Goal: Task Accomplishment & Management: Manage account settings

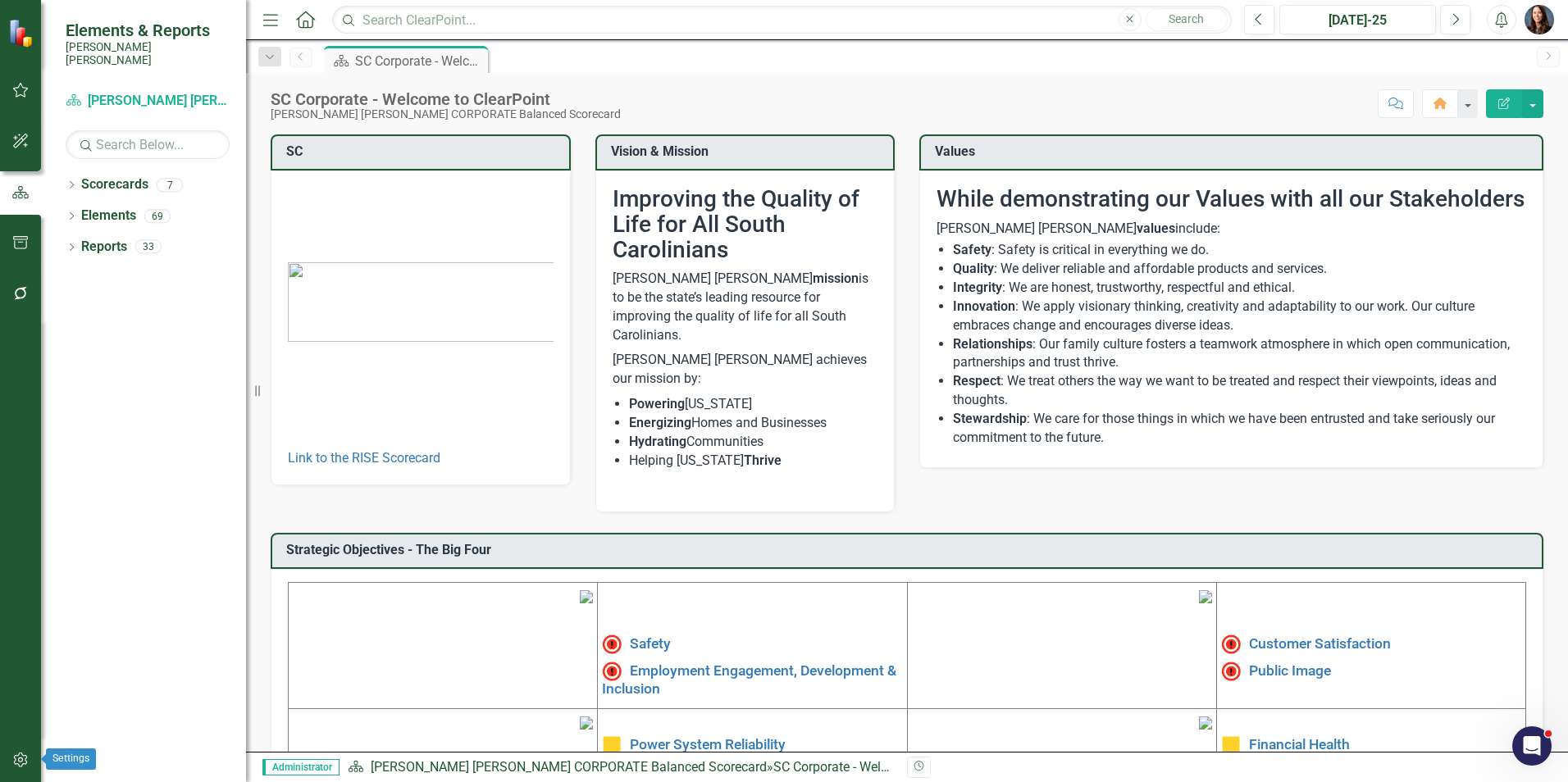
click at [19, 762] on icon "button" at bounding box center [21, 760] width 17 height 14
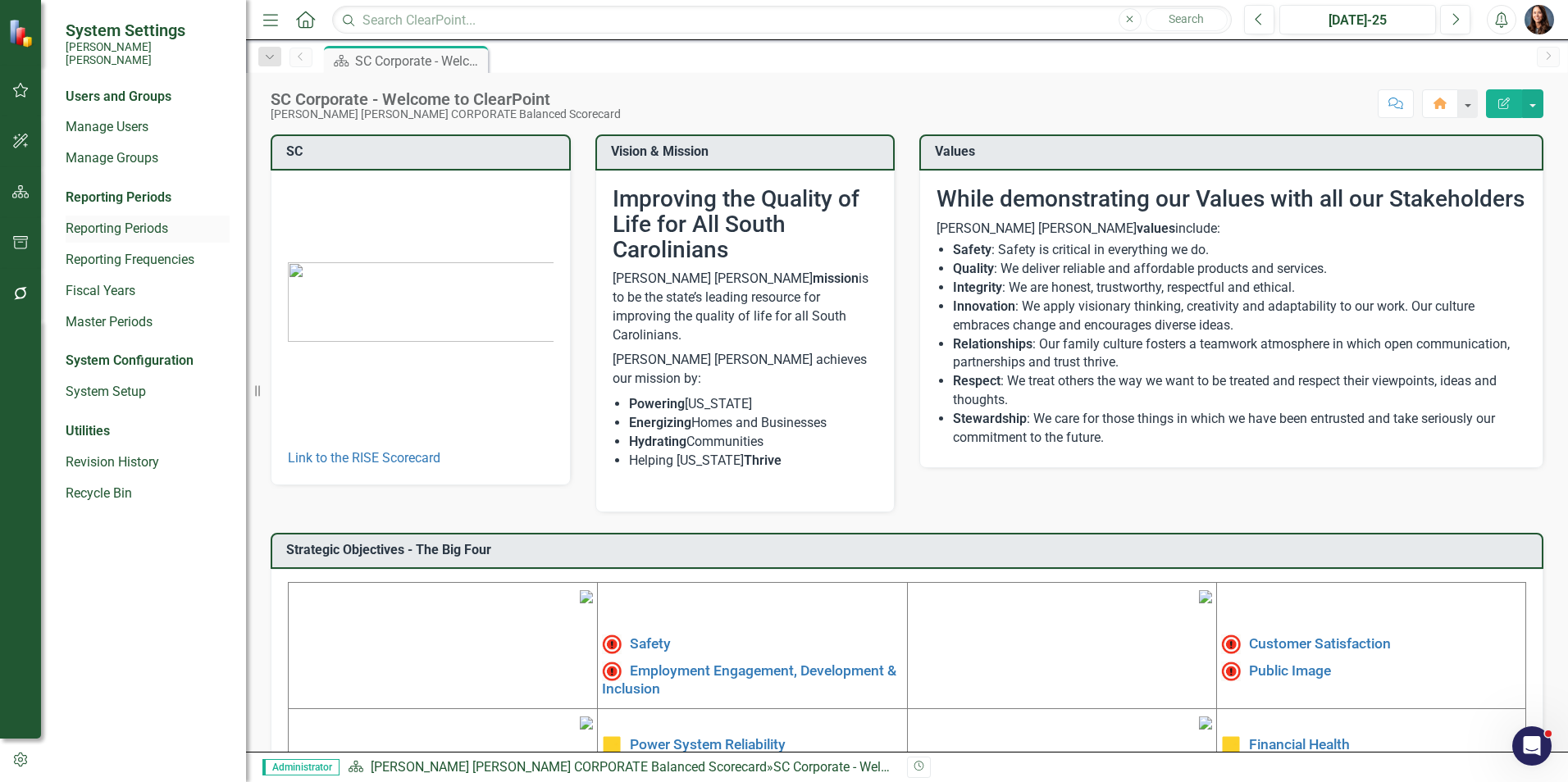
click at [121, 220] on link "Reporting Periods" at bounding box center [148, 229] width 164 height 19
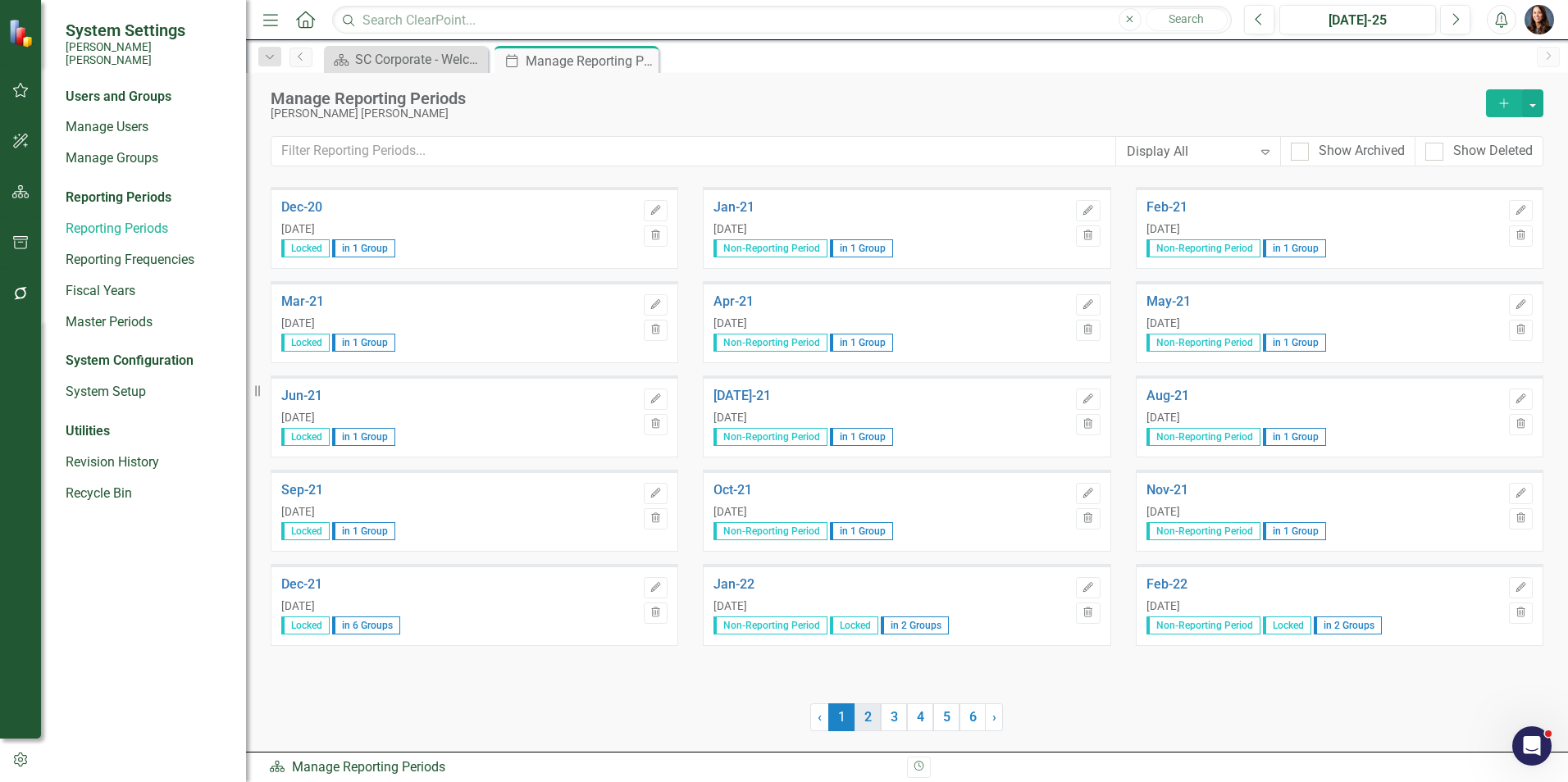
click at [873, 716] on link "2" at bounding box center [867, 717] width 26 height 28
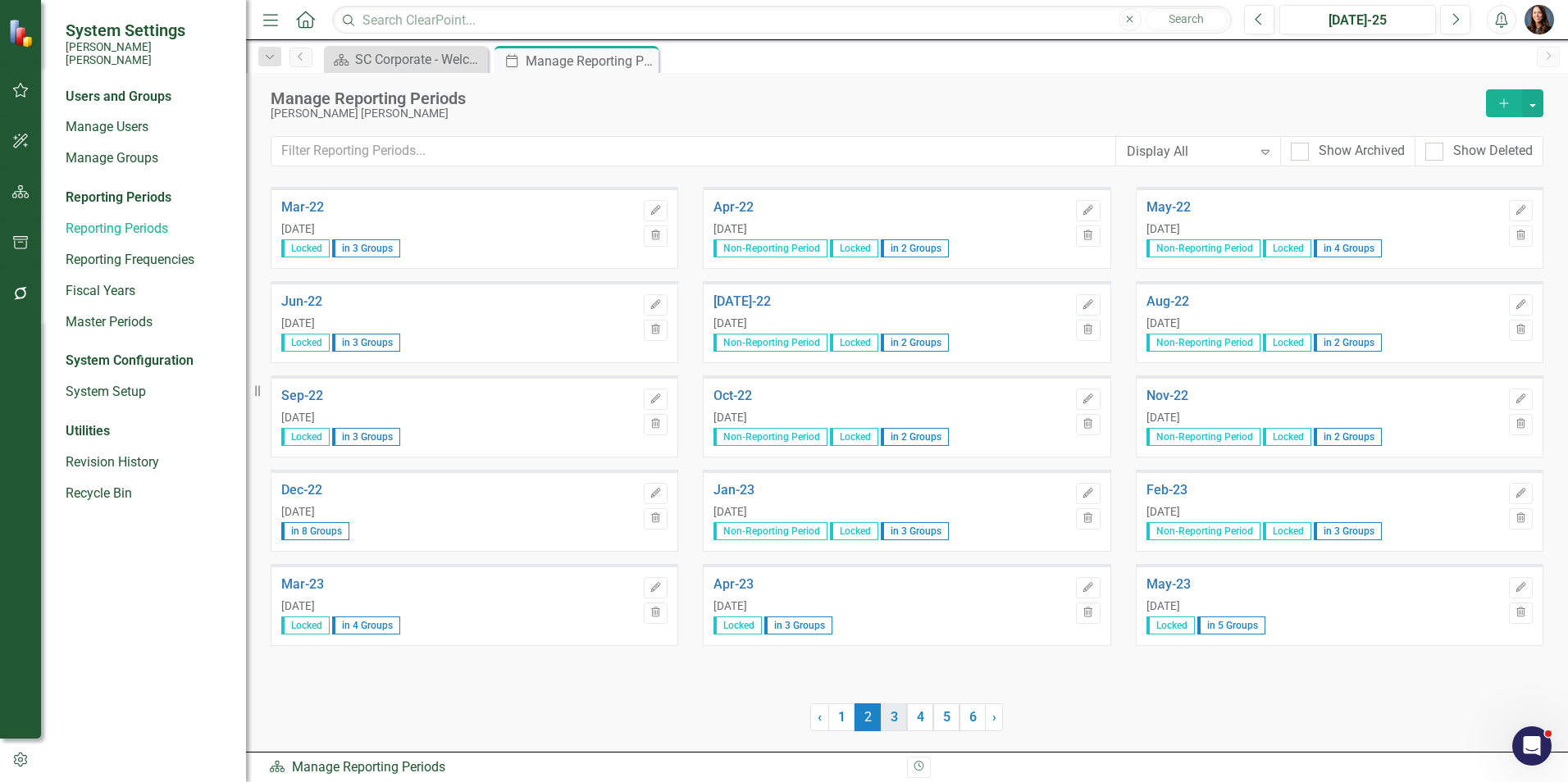
click at [896, 716] on link "3" at bounding box center [893, 717] width 26 height 28
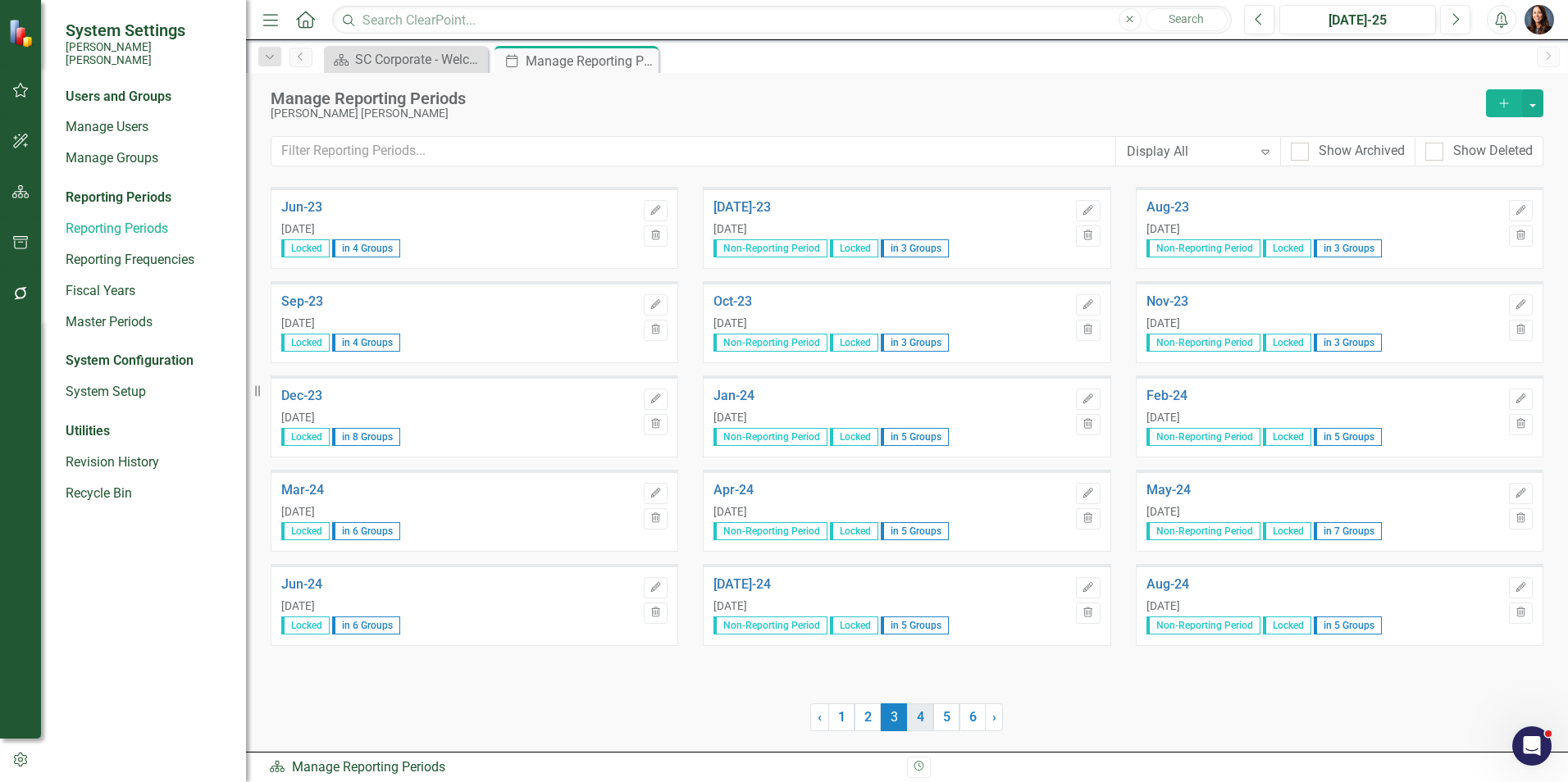
click at [917, 717] on link "4" at bounding box center [919, 717] width 26 height 28
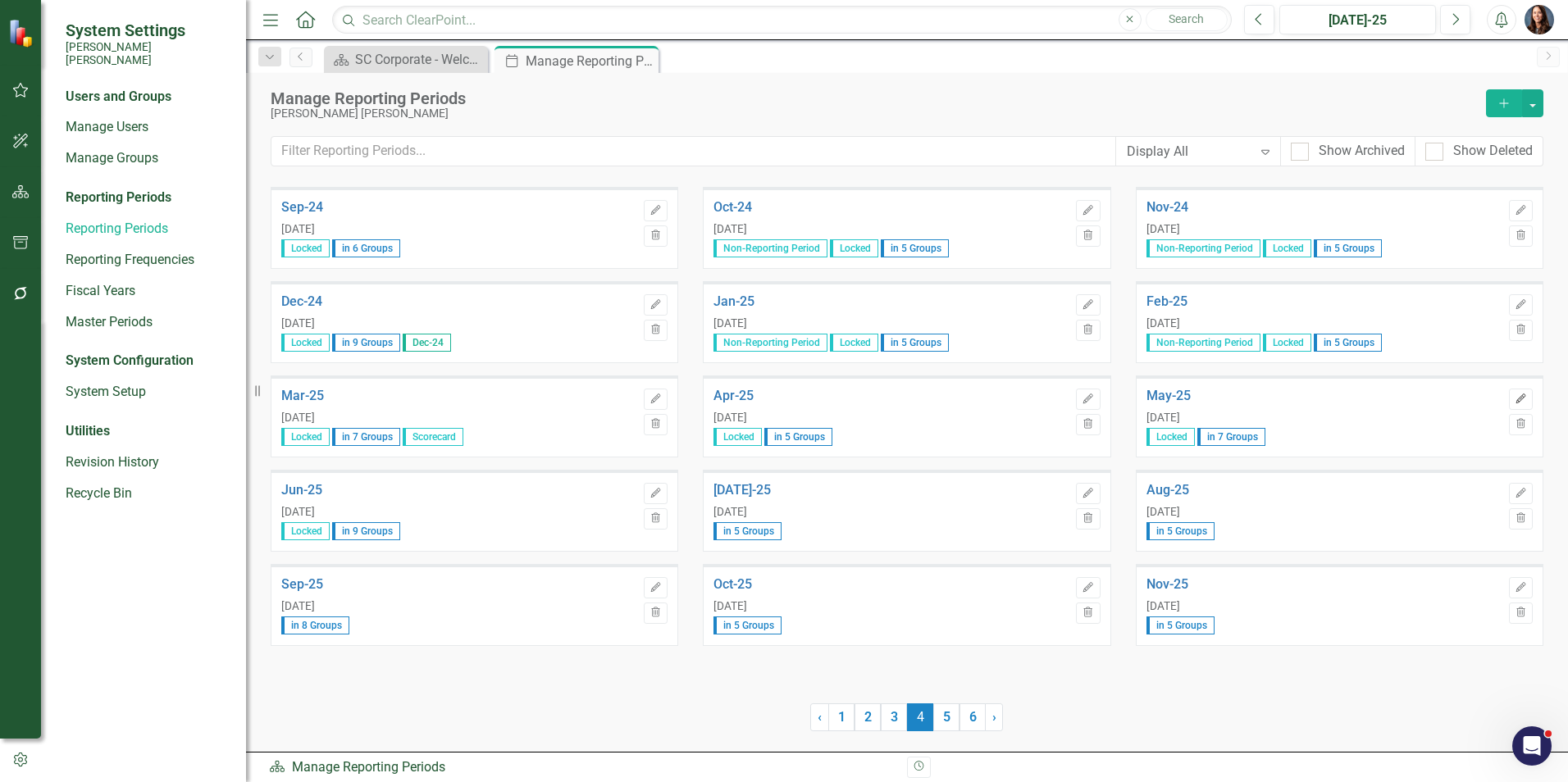
click at [1522, 398] on icon "Edit" at bounding box center [1521, 399] width 13 height 10
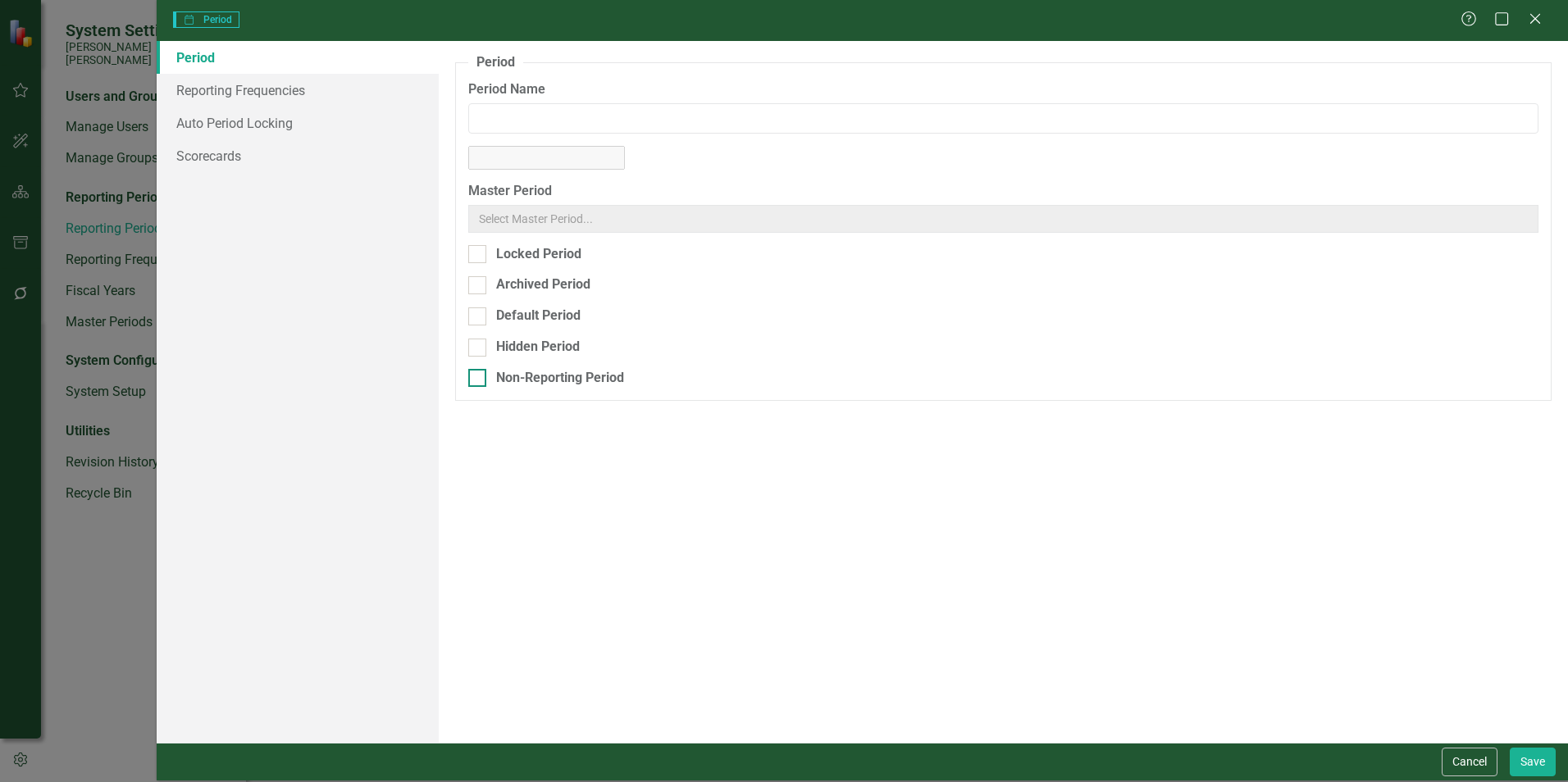
type input "May-25"
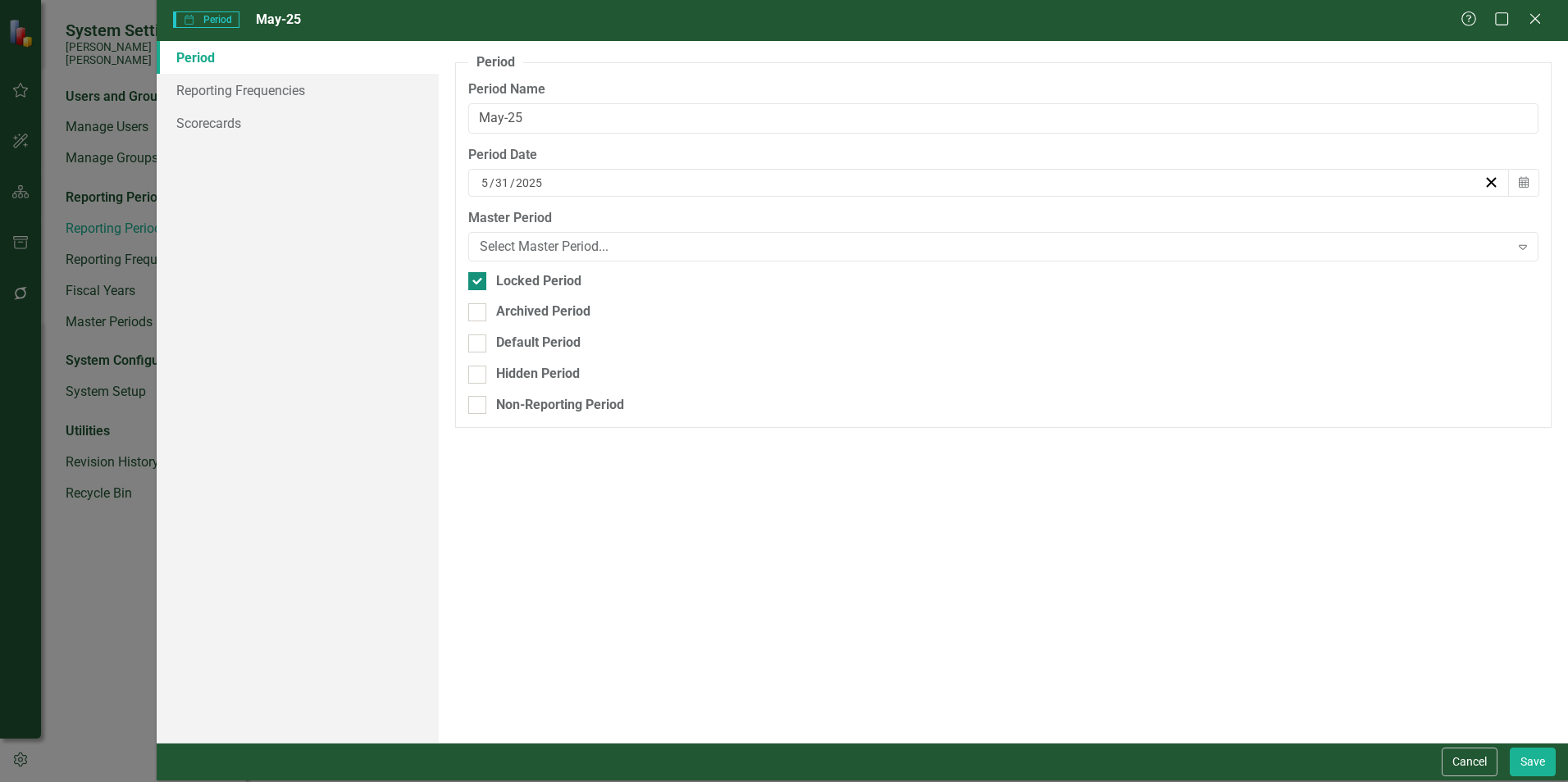
click at [479, 278] on input "Locked Period" at bounding box center [473, 277] width 11 height 11
checkbox input "false"
click at [1529, 763] on button "Save" at bounding box center [1533, 762] width 46 height 29
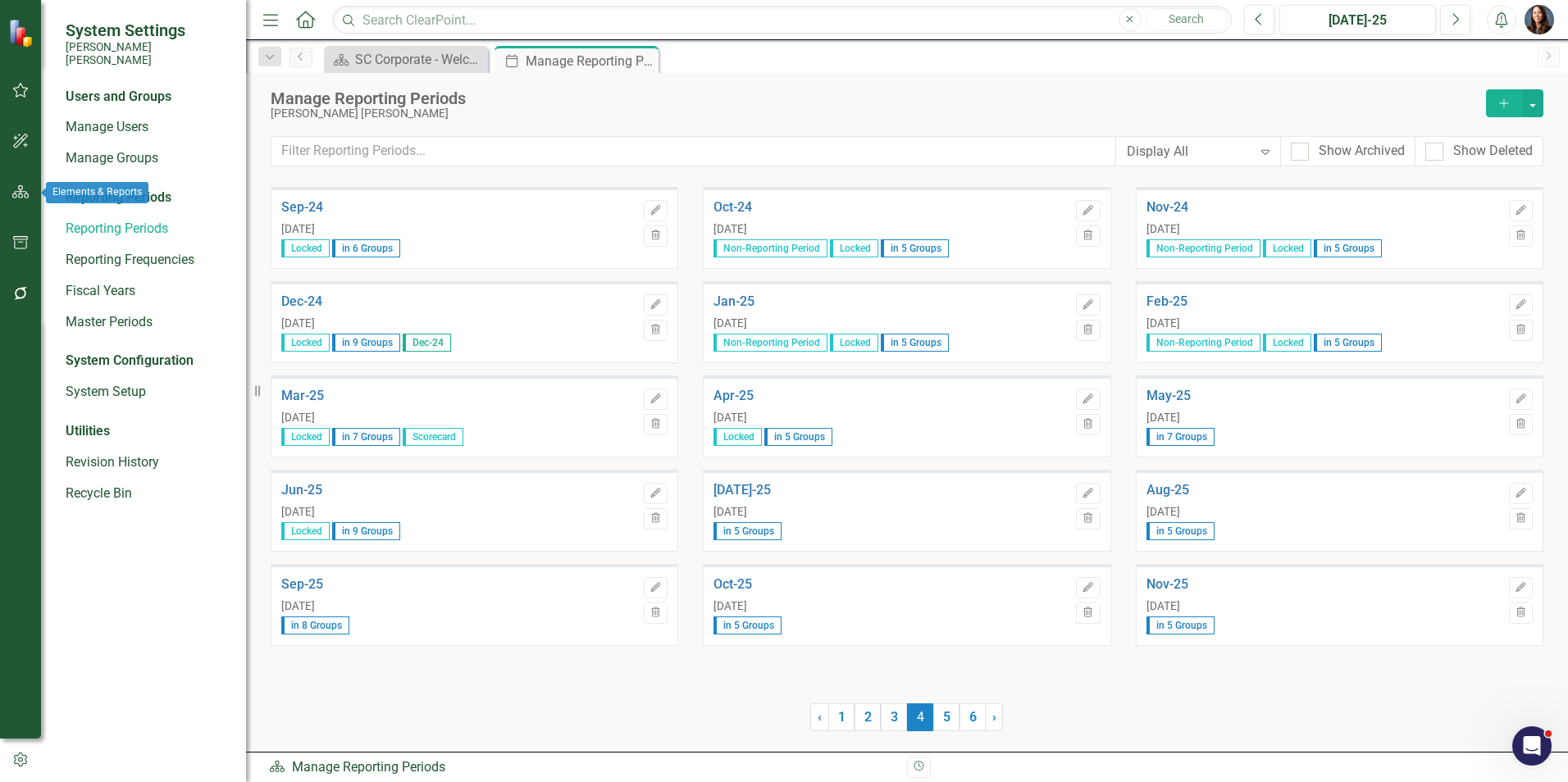
click at [21, 193] on icon "button" at bounding box center [21, 192] width 17 height 14
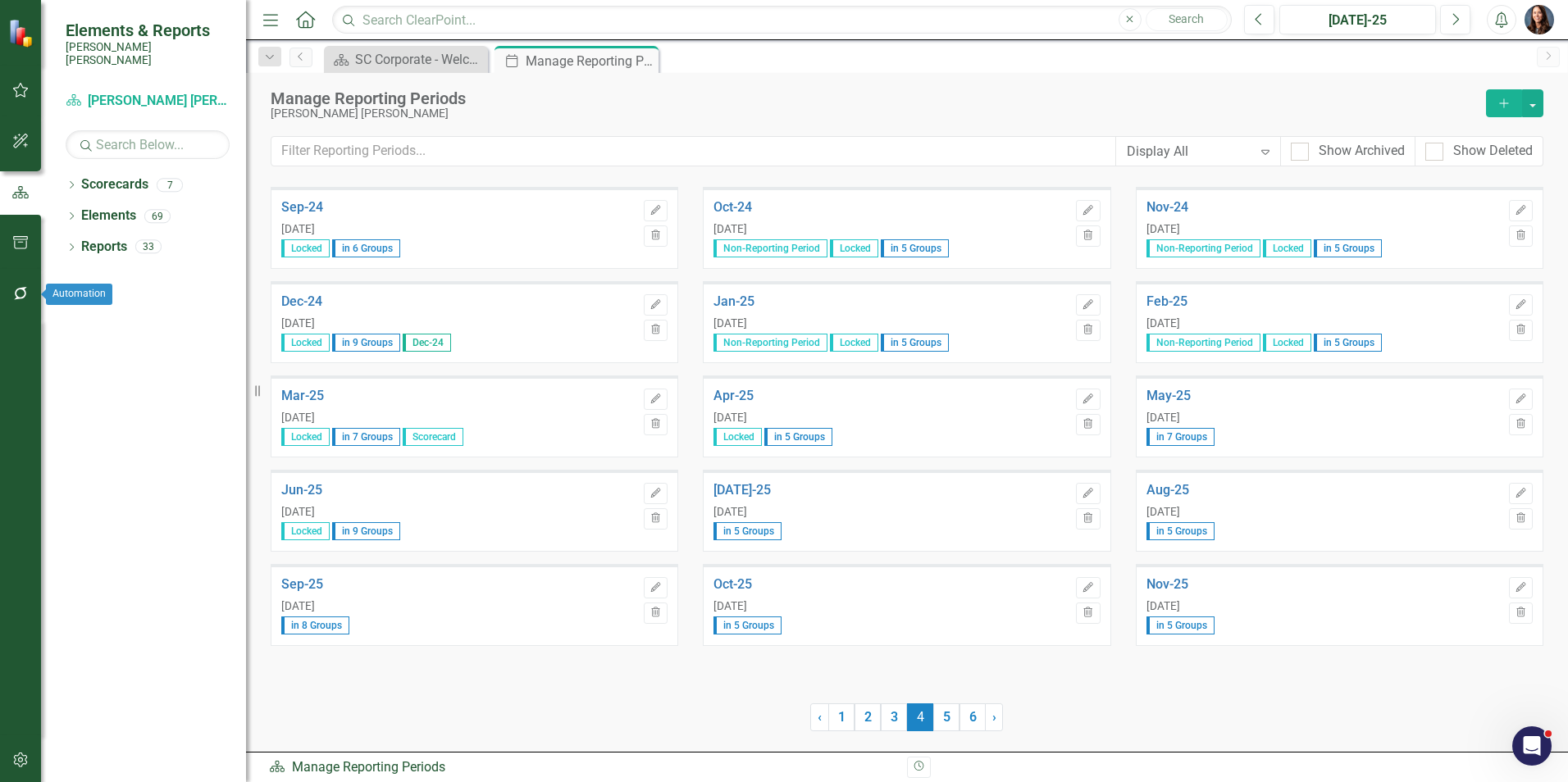
click at [17, 293] on icon "button" at bounding box center [21, 294] width 17 height 14
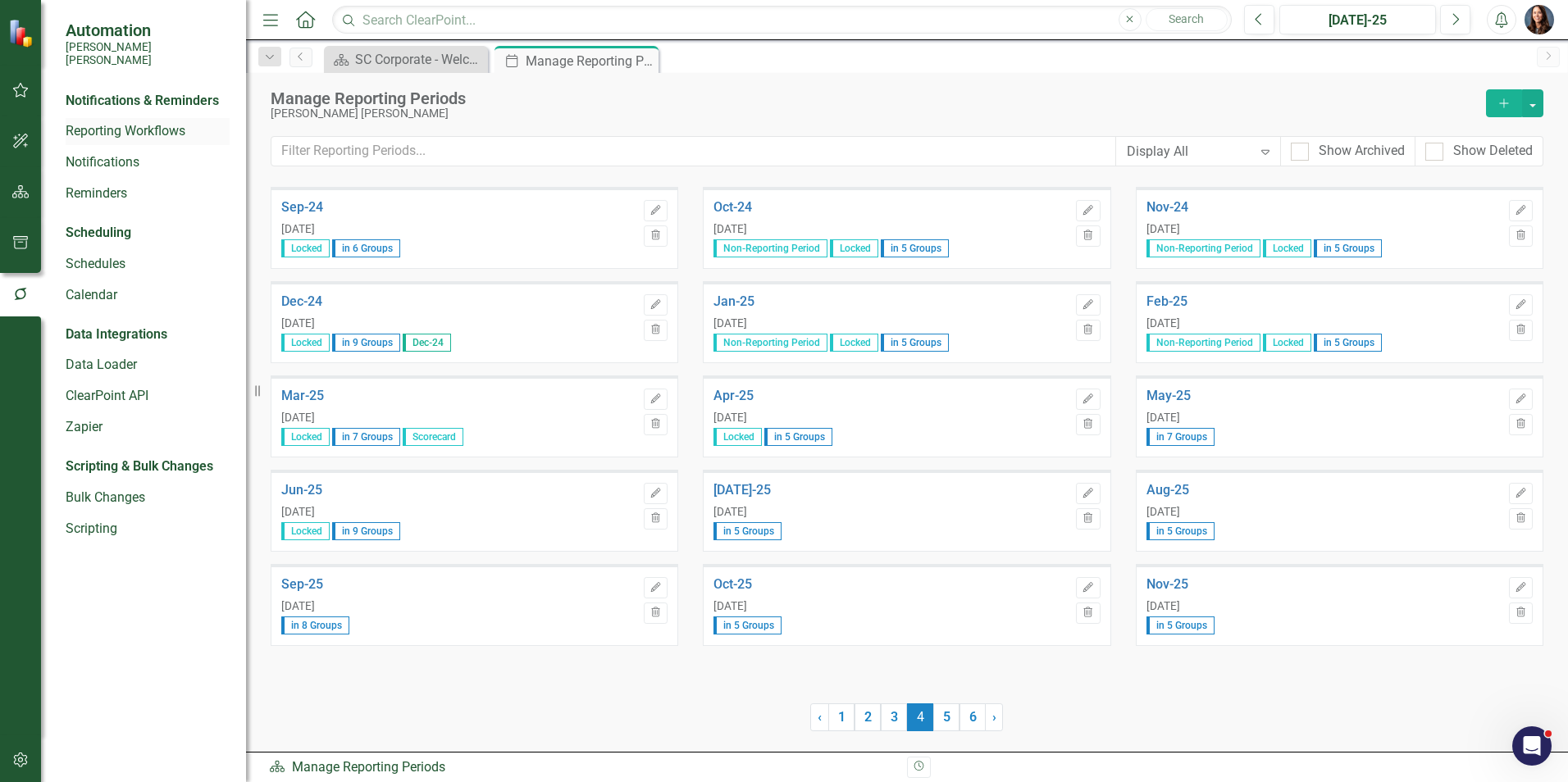
click at [113, 122] on link "Reporting Workflows" at bounding box center [148, 132] width 164 height 19
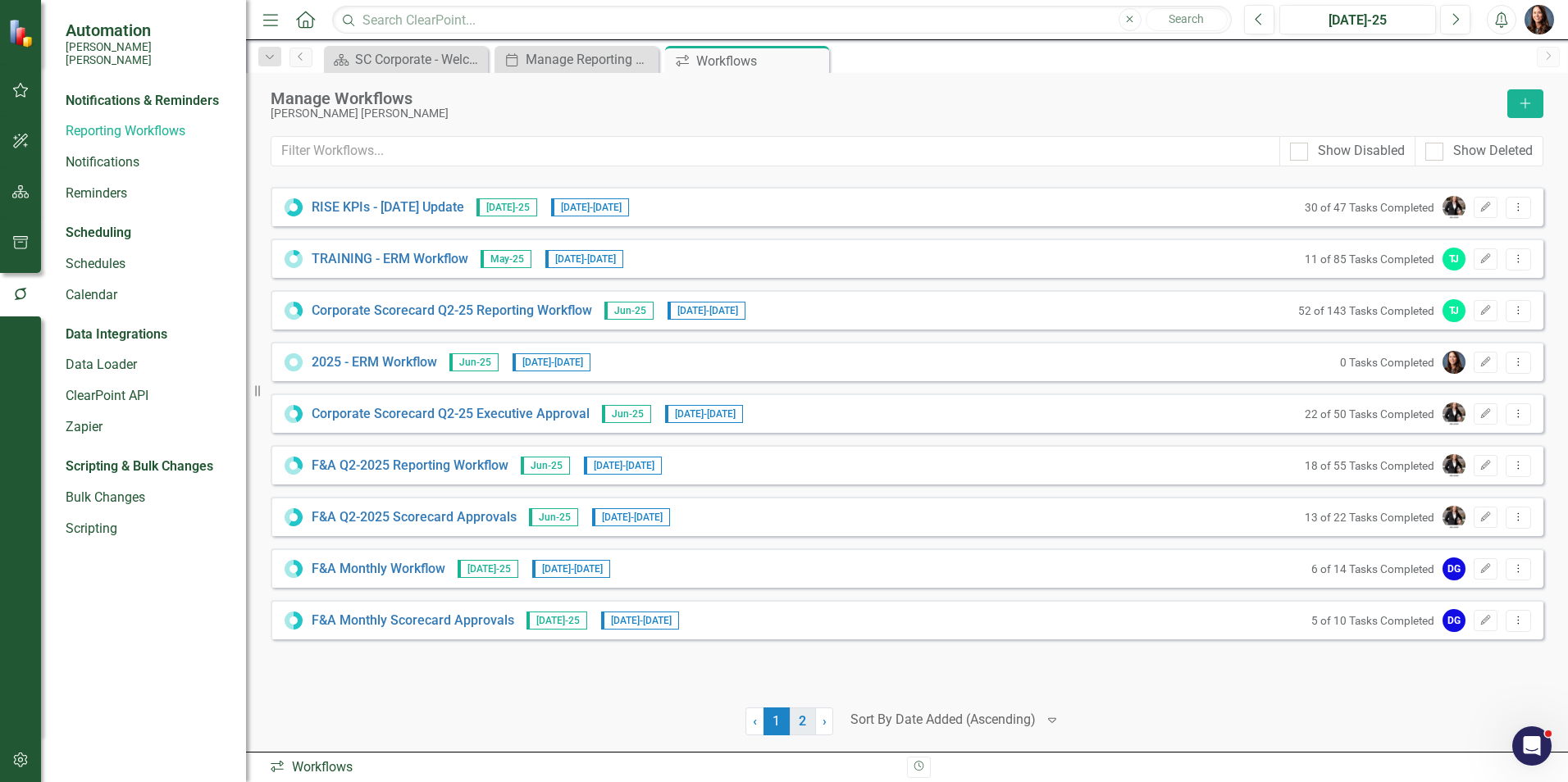
click at [799, 718] on link "2" at bounding box center [803, 721] width 26 height 28
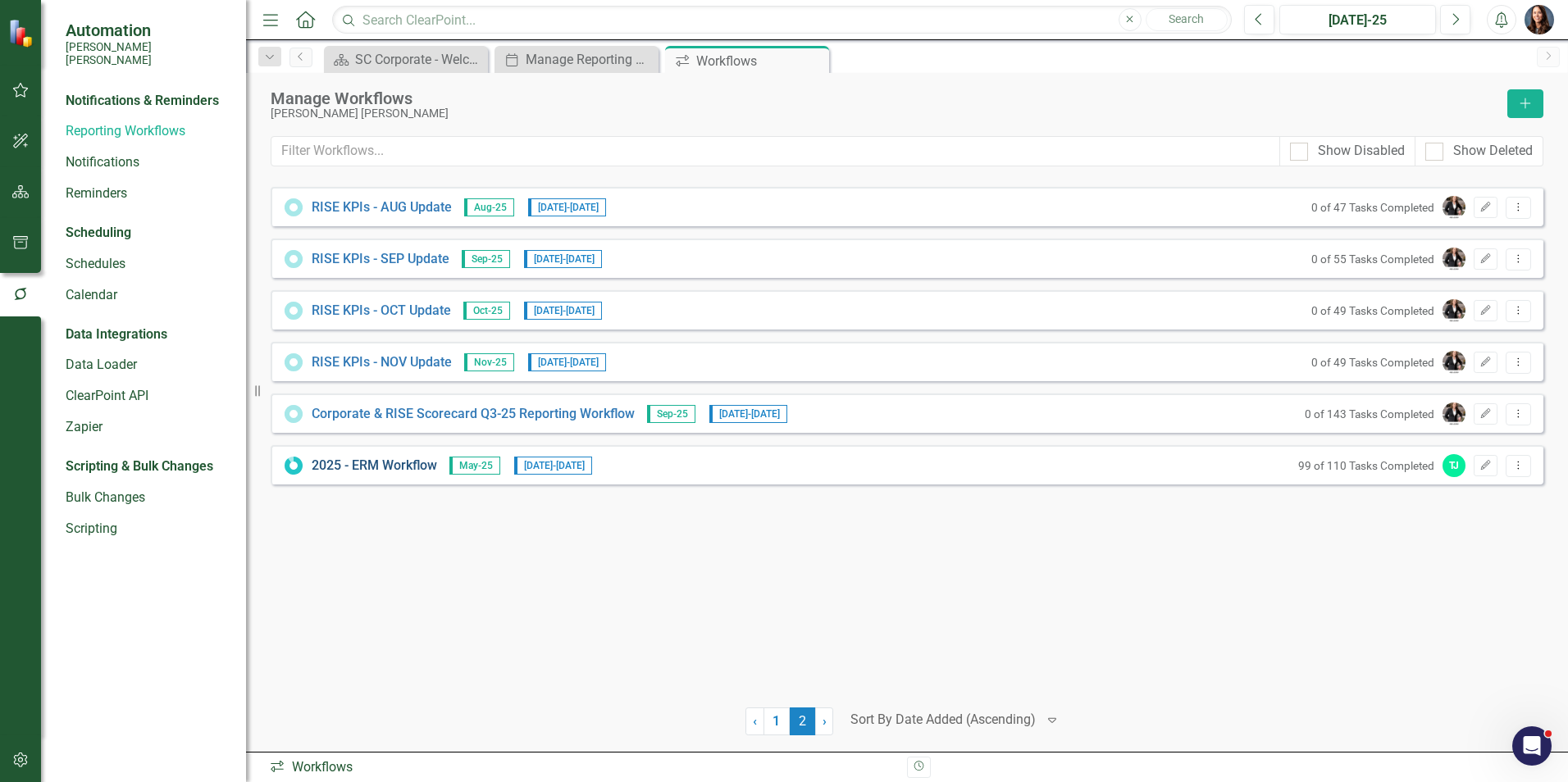
click at [333, 464] on link "2025 - ERM Workflow" at bounding box center [374, 466] width 125 height 19
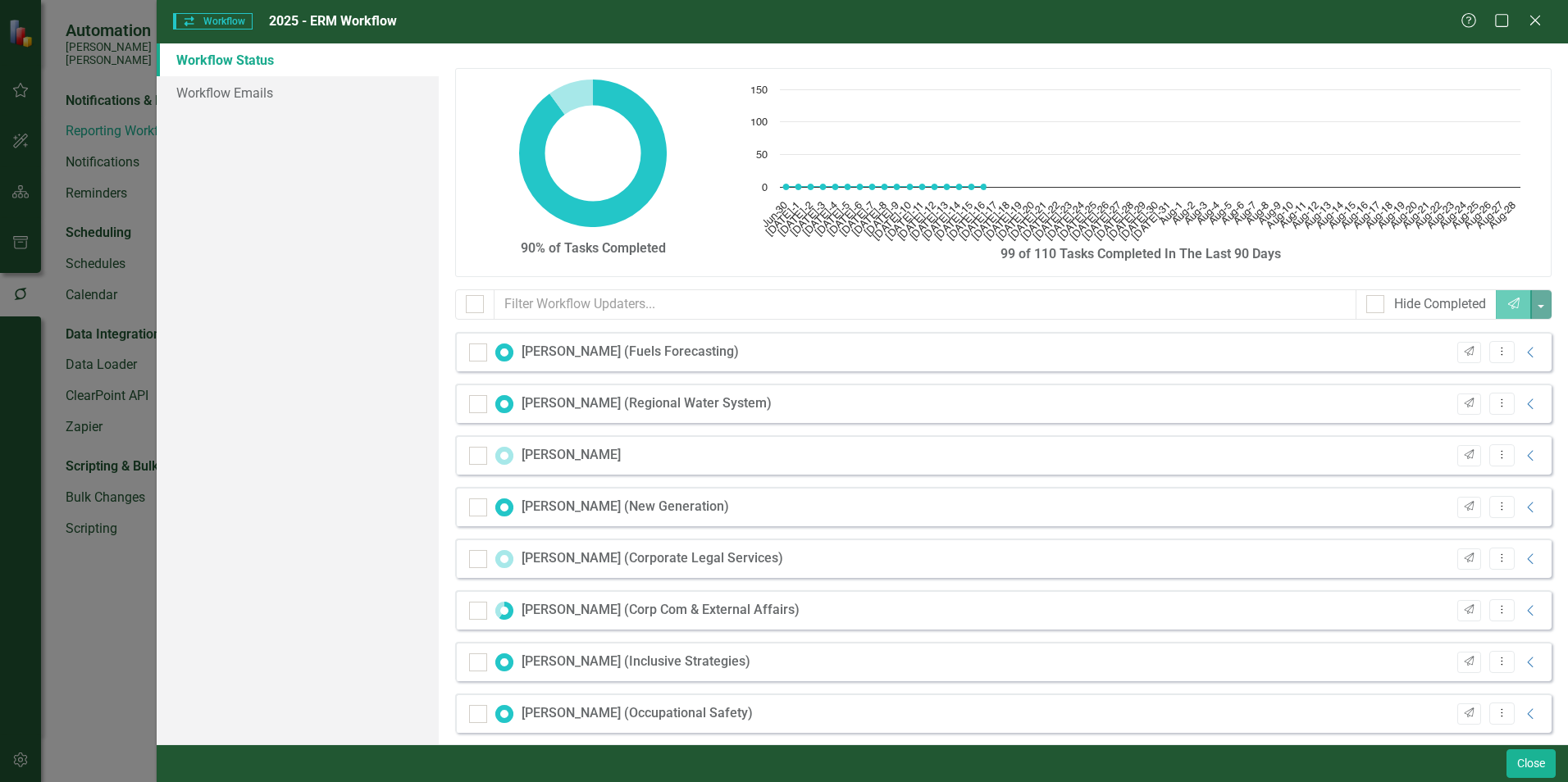
checkbox input "false"
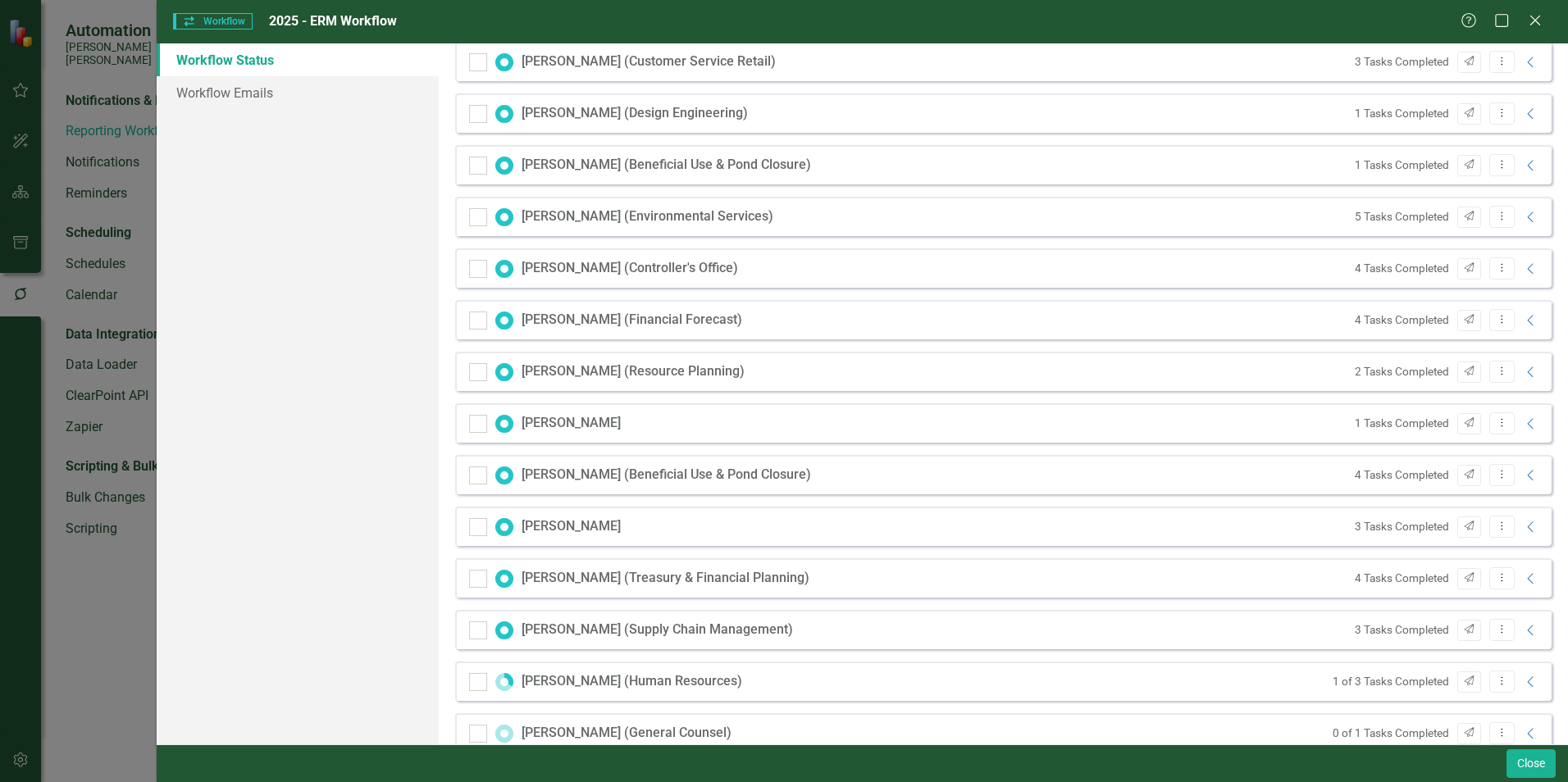
scroll to position [1148, 0]
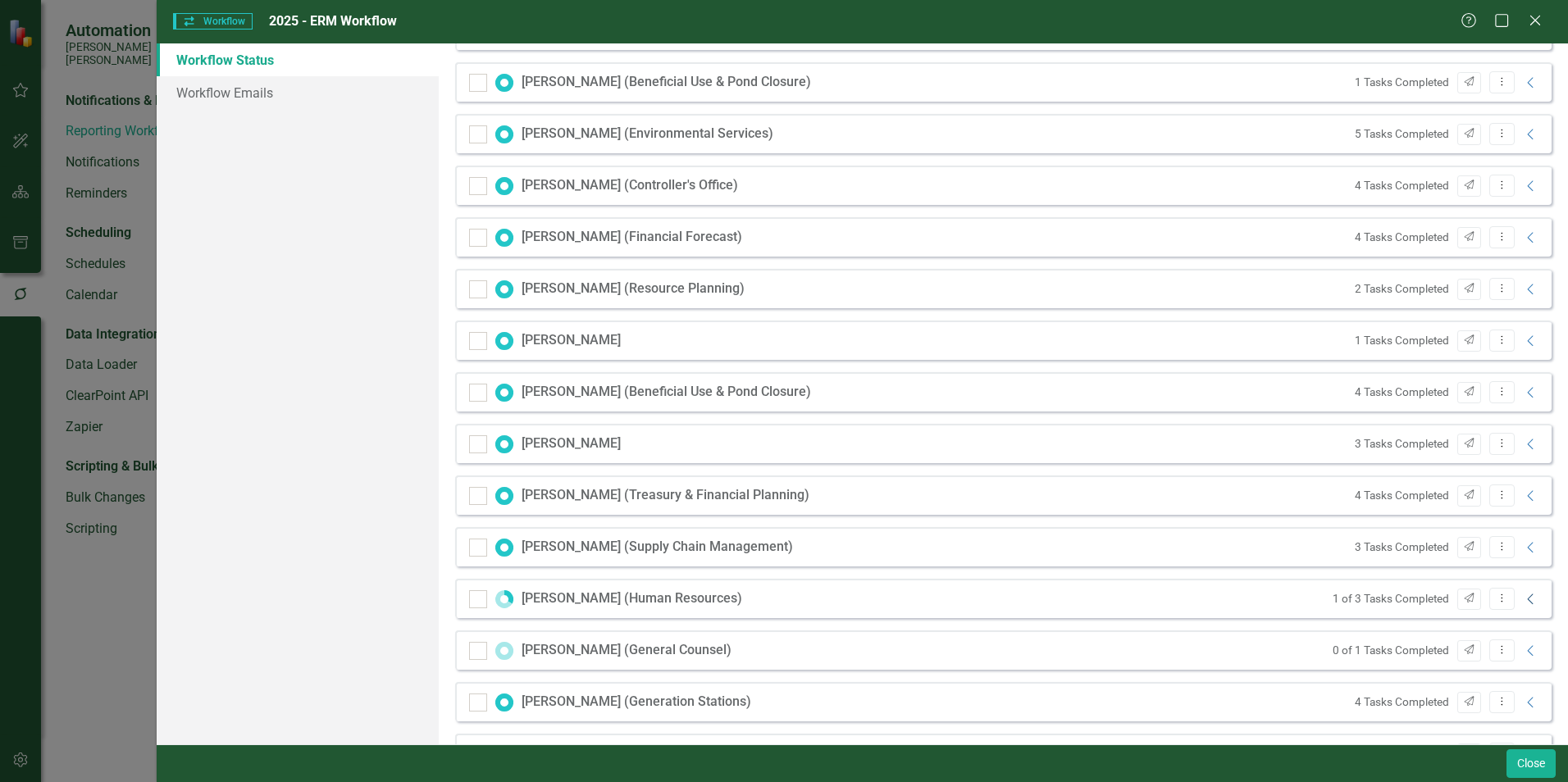
click at [1522, 599] on icon "Collapse" at bounding box center [1530, 600] width 16 height 14
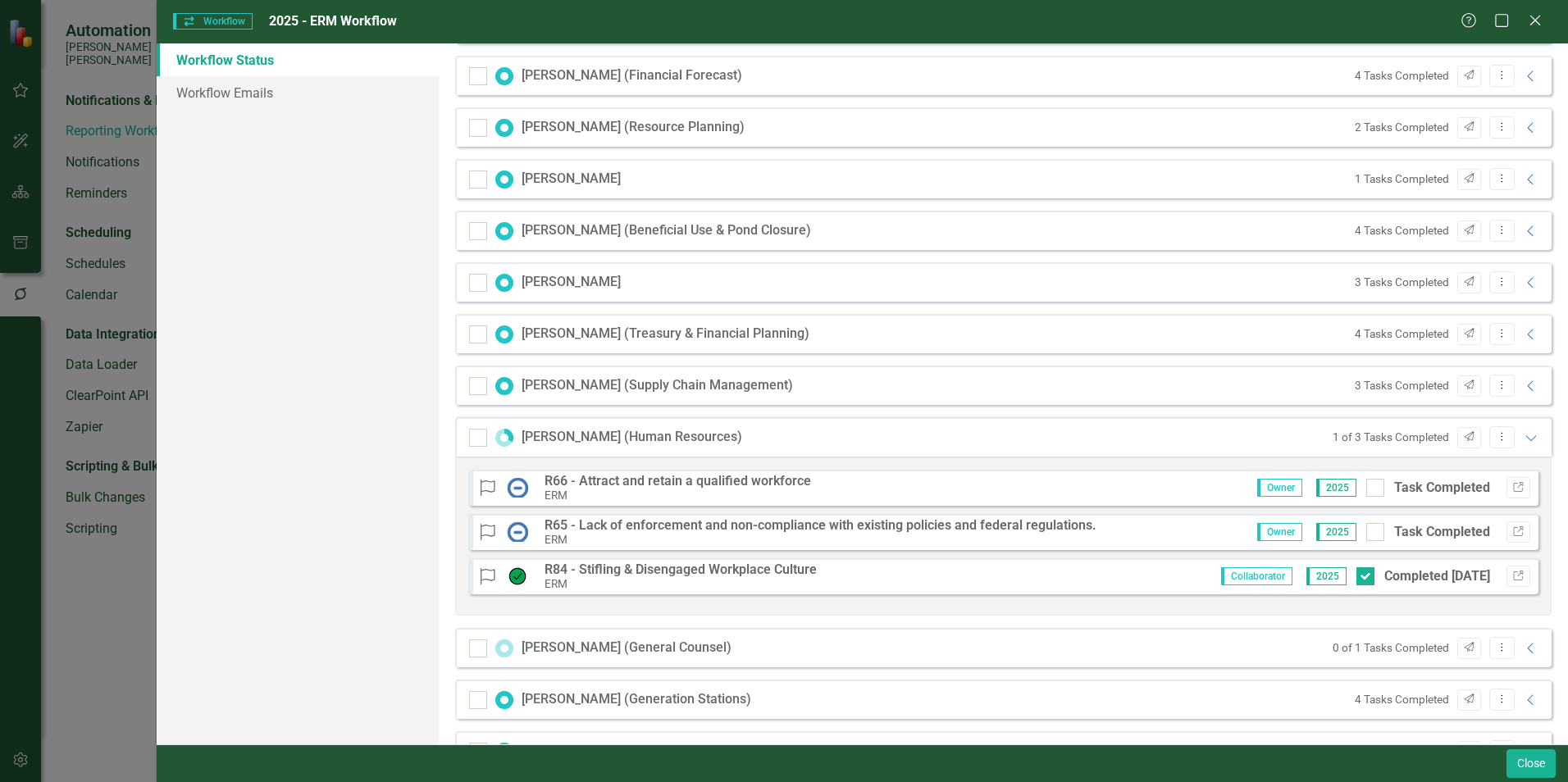
scroll to position [1311, 0]
click at [1512, 528] on icon "Link" at bounding box center [1518, 529] width 13 height 10
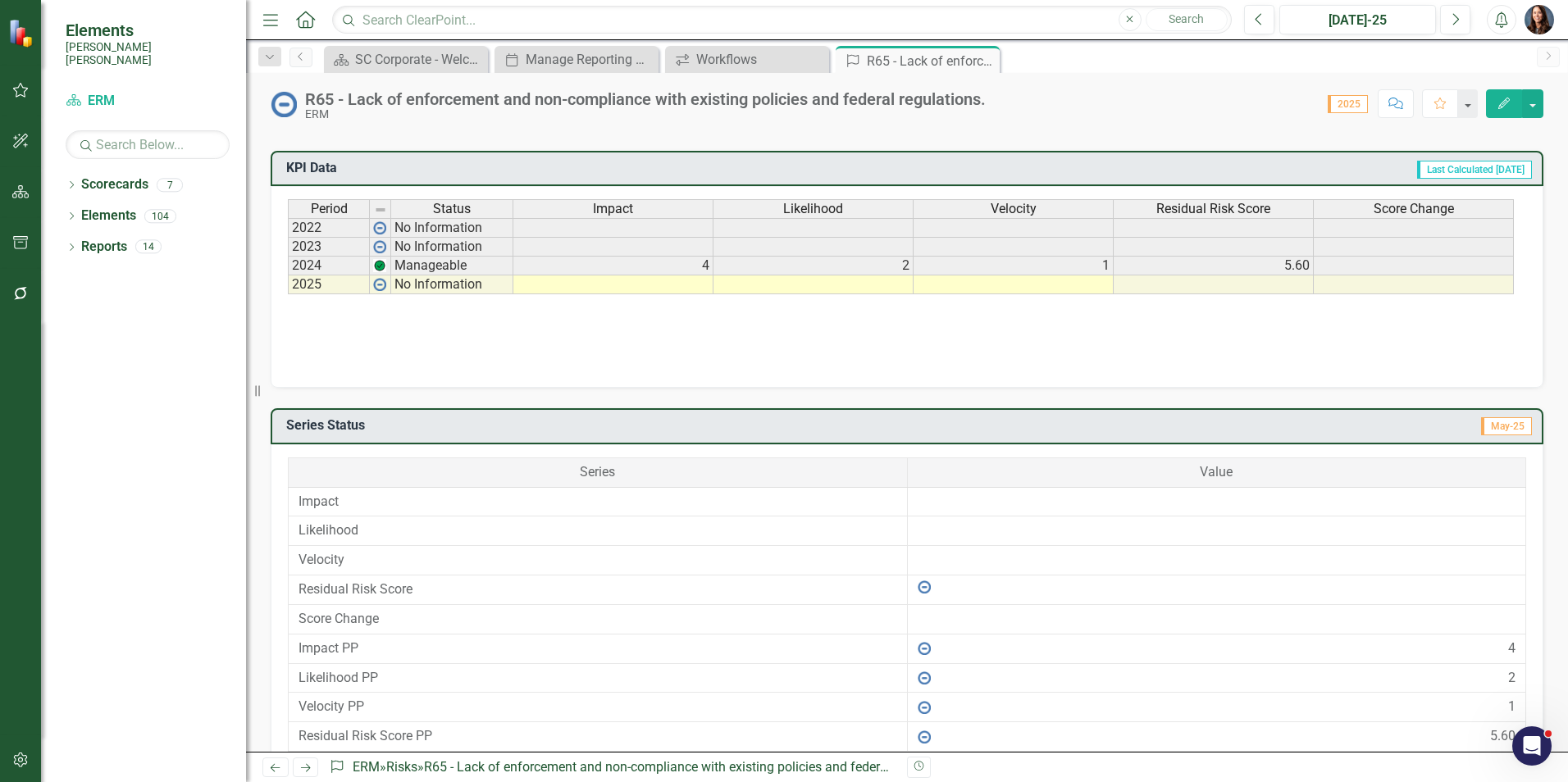
scroll to position [738, 0]
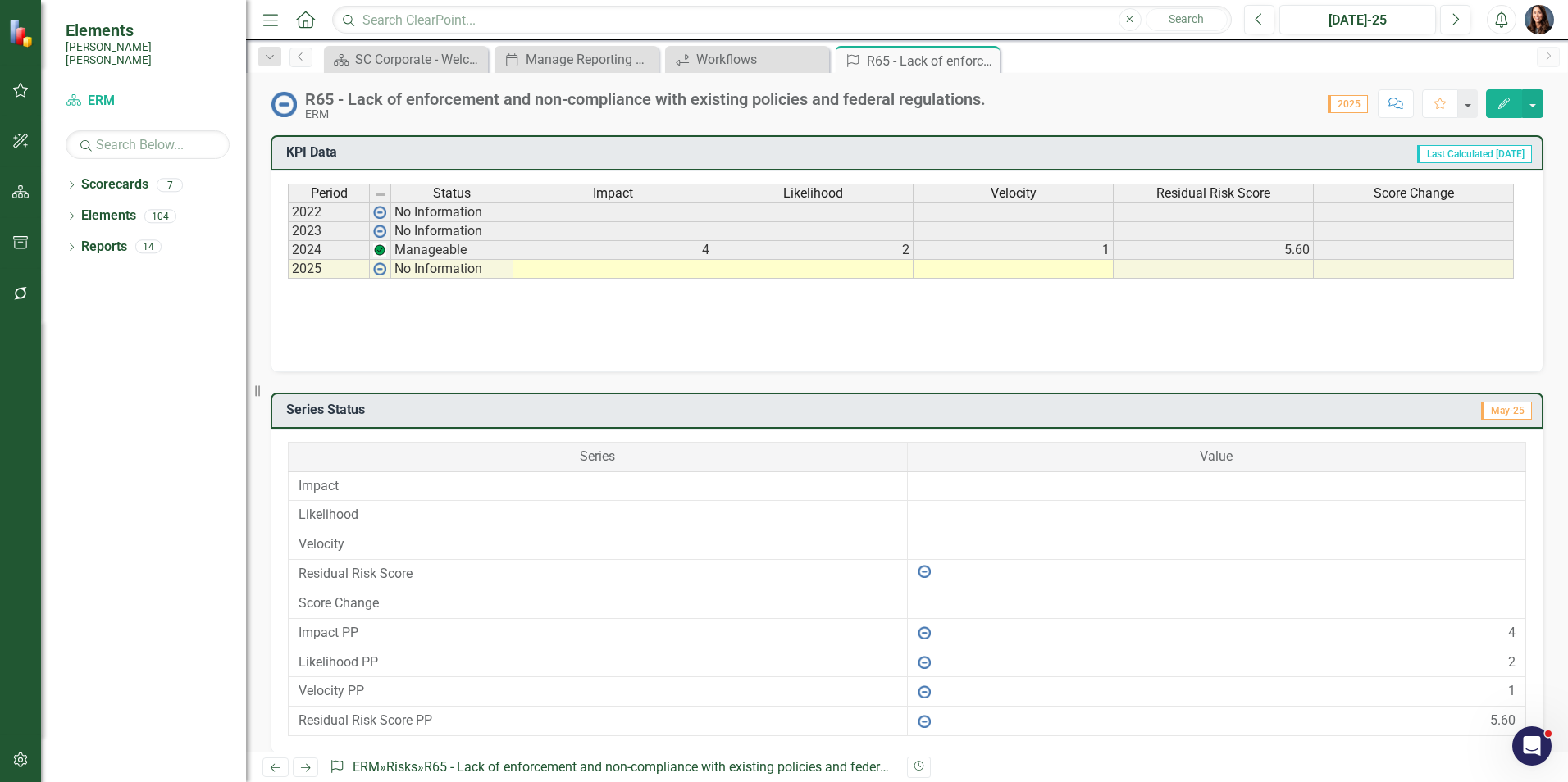
click at [657, 272] on td at bounding box center [613, 269] width 200 height 19
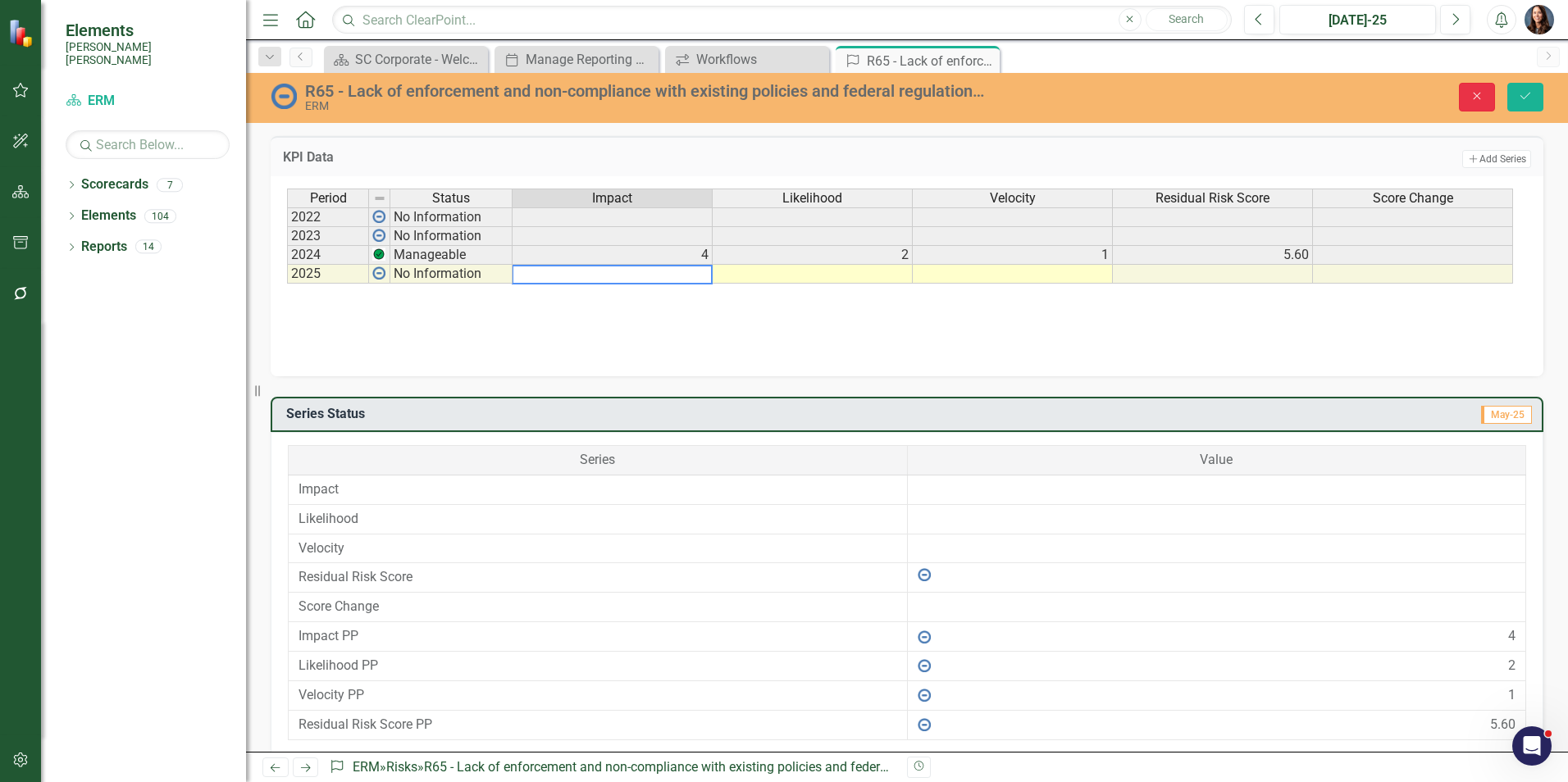
click at [1477, 97] on icon "Close" at bounding box center [1476, 96] width 14 height 12
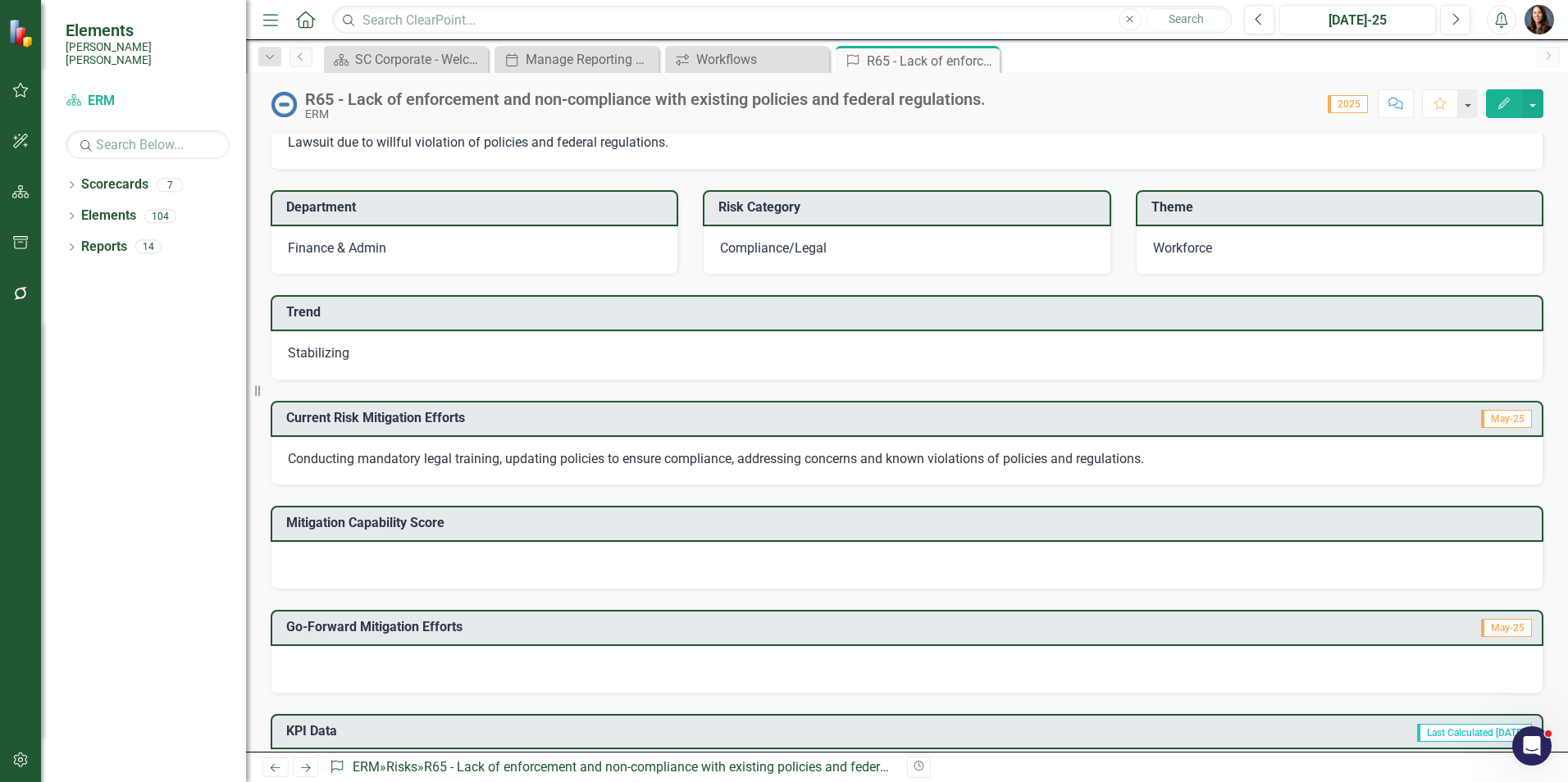
scroll to position [0, 0]
